Goal: Task Accomplishment & Management: Manage account settings

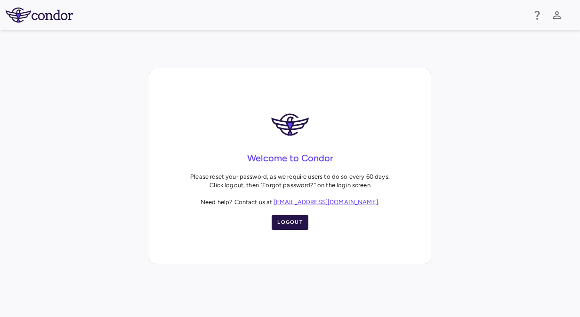
click at [289, 220] on button "Logout" at bounding box center [290, 222] width 37 height 15
